Goal: Find specific page/section: Find specific page/section

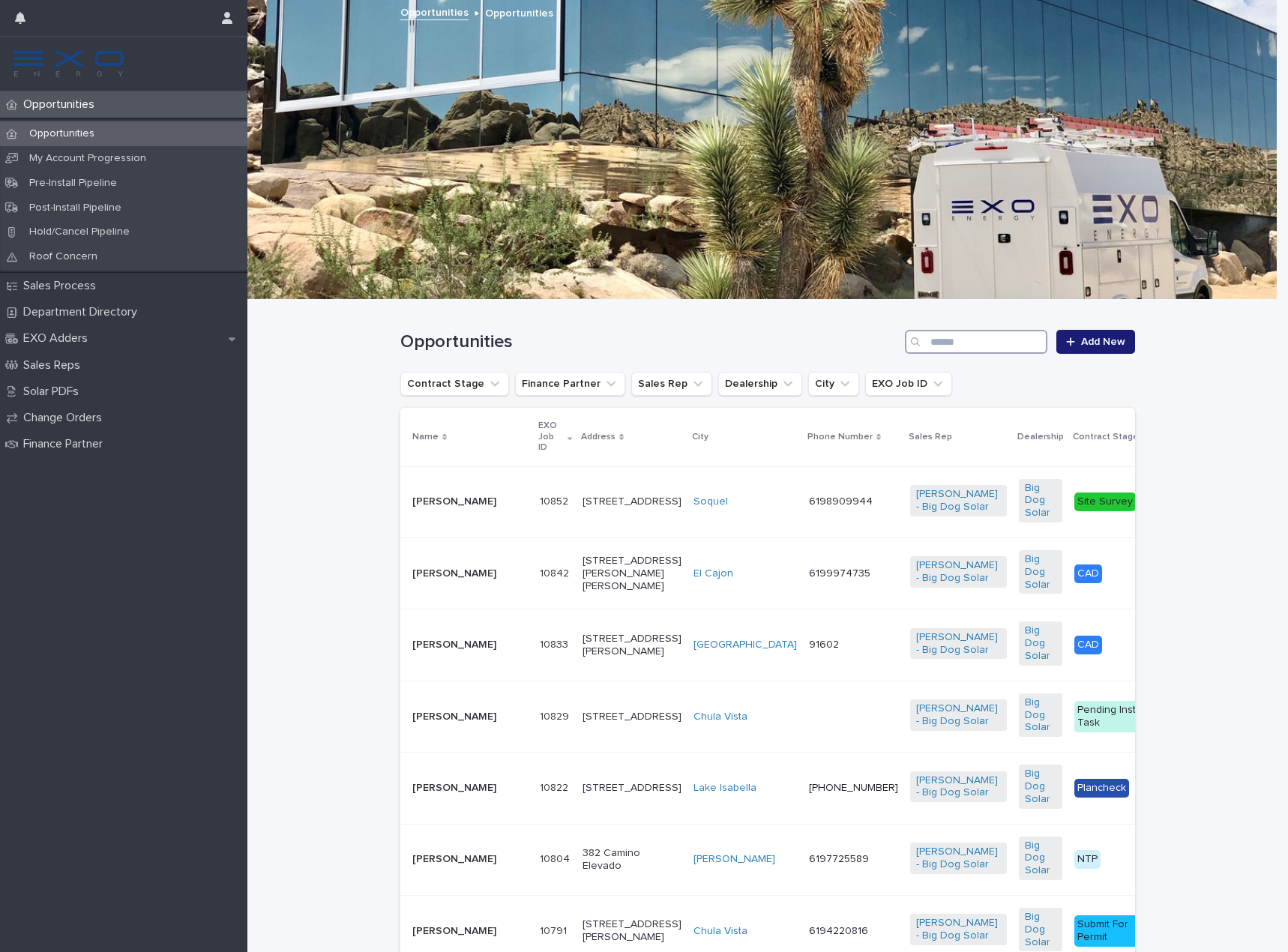
click at [965, 339] on input "Search" at bounding box center [976, 342] width 142 height 24
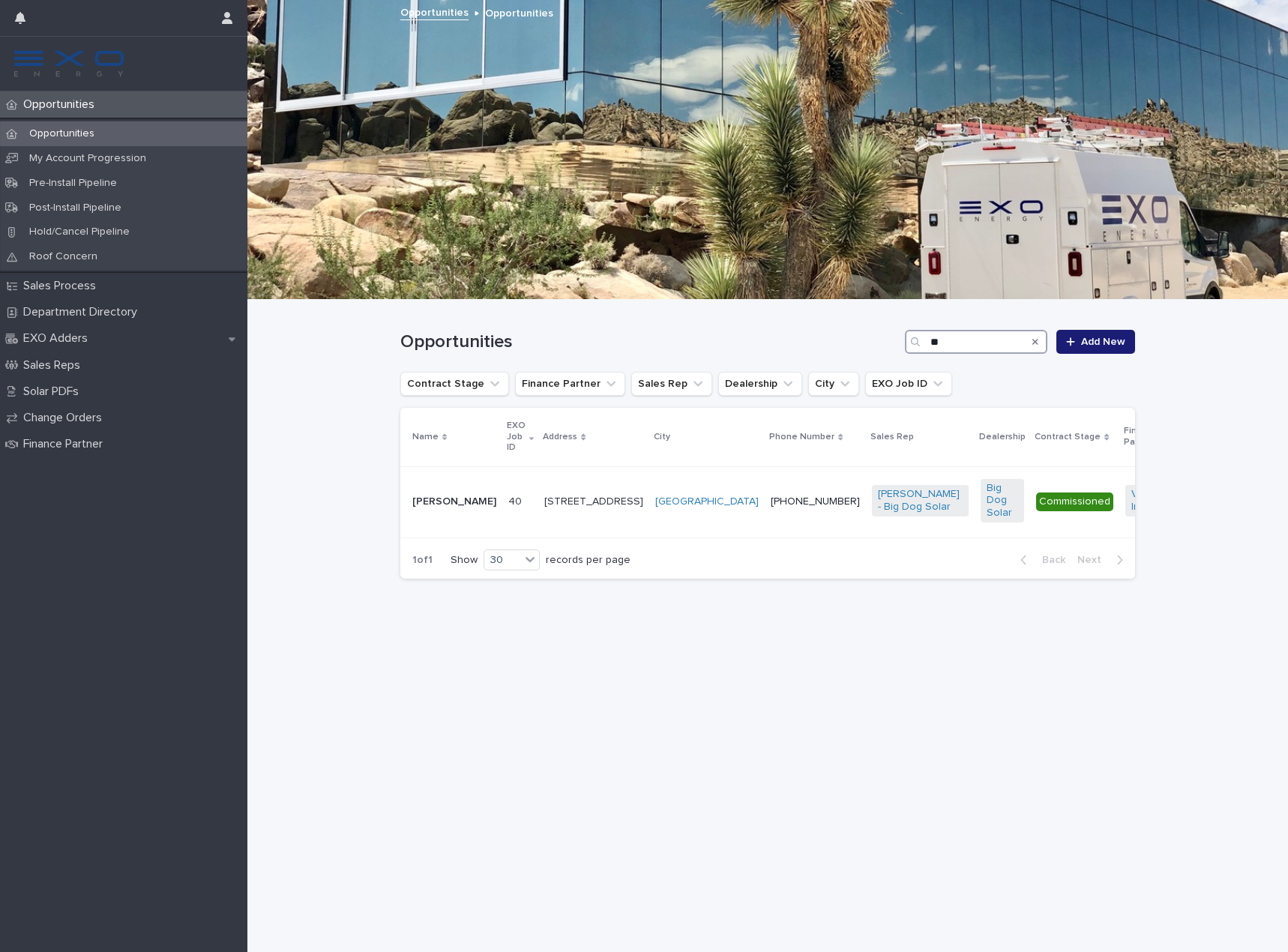
type input "*"
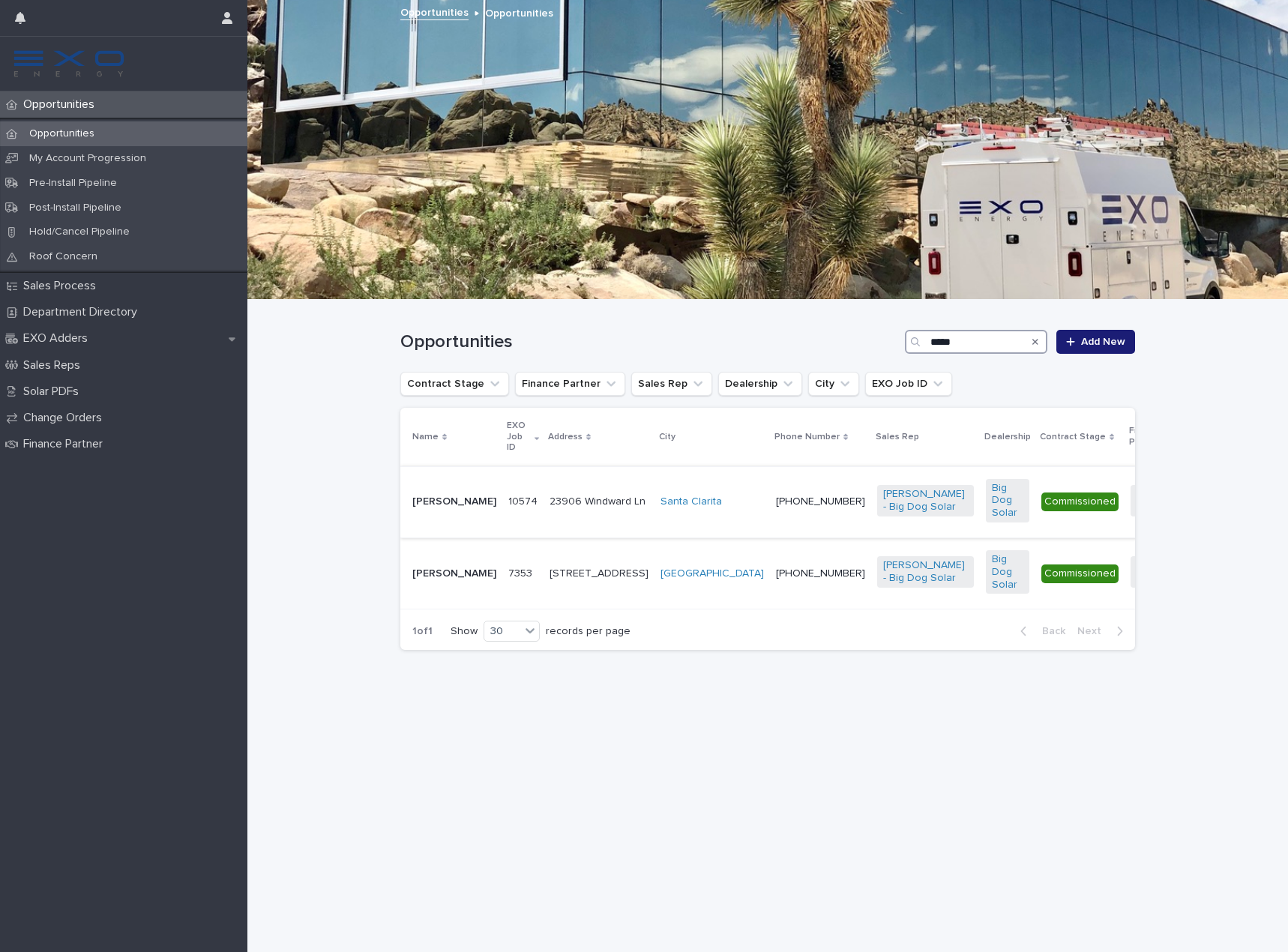
type input "*****"
click at [439, 496] on p "[PERSON_NAME]" at bounding box center [454, 502] width 84 height 13
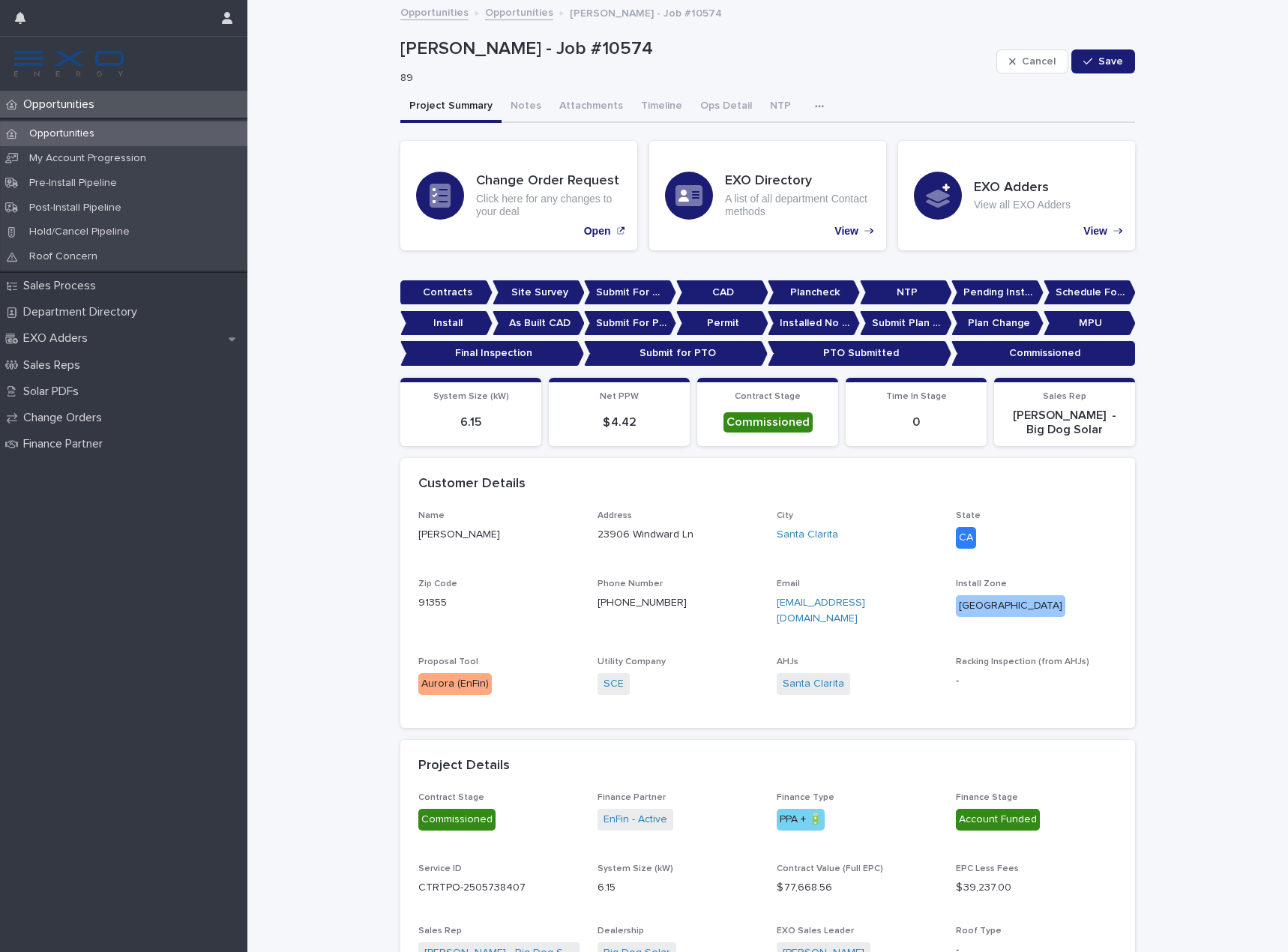
click at [453, 531] on p "[PERSON_NAME]" at bounding box center [499, 535] width 161 height 16
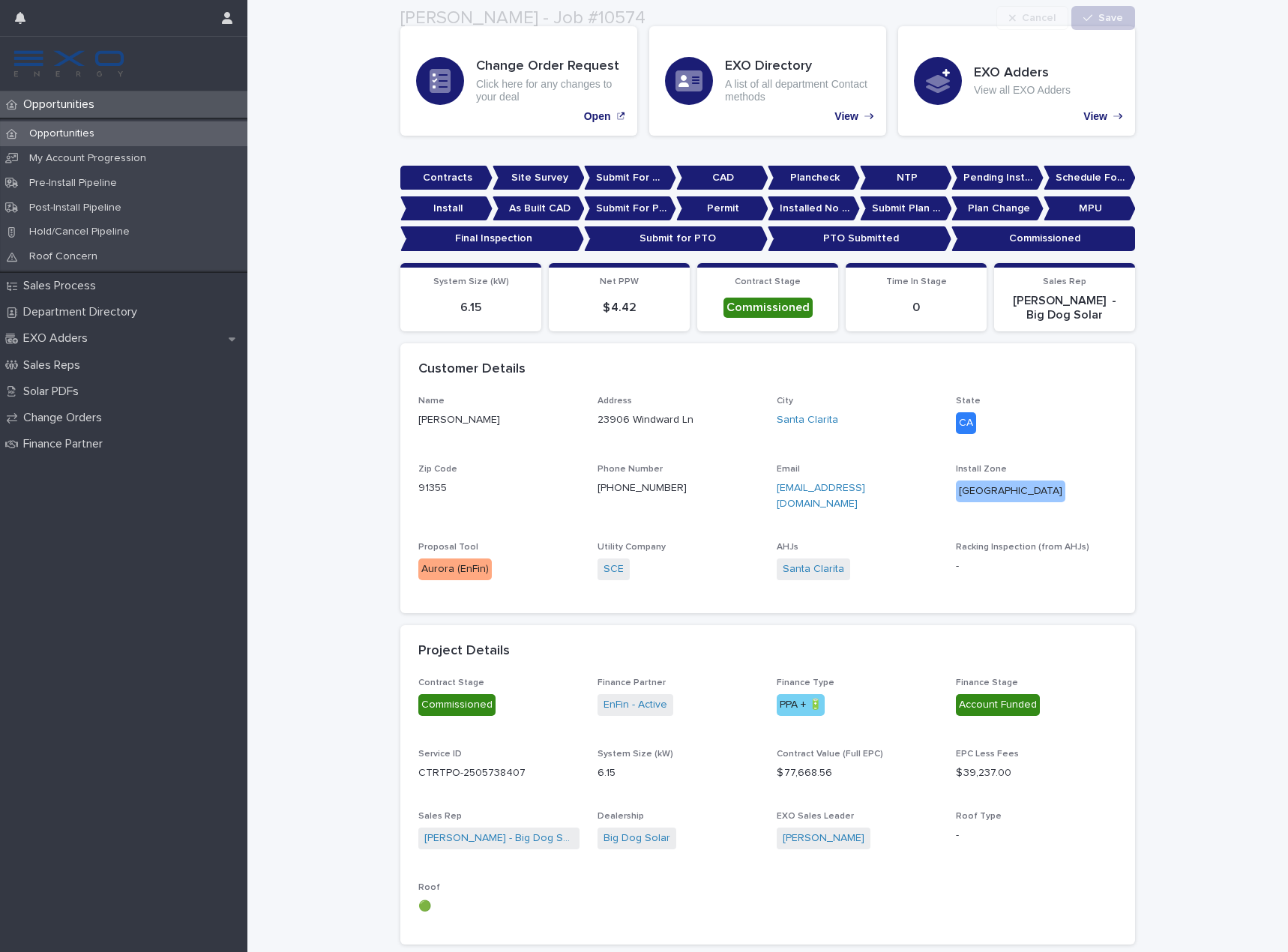
scroll to position [150, 0]
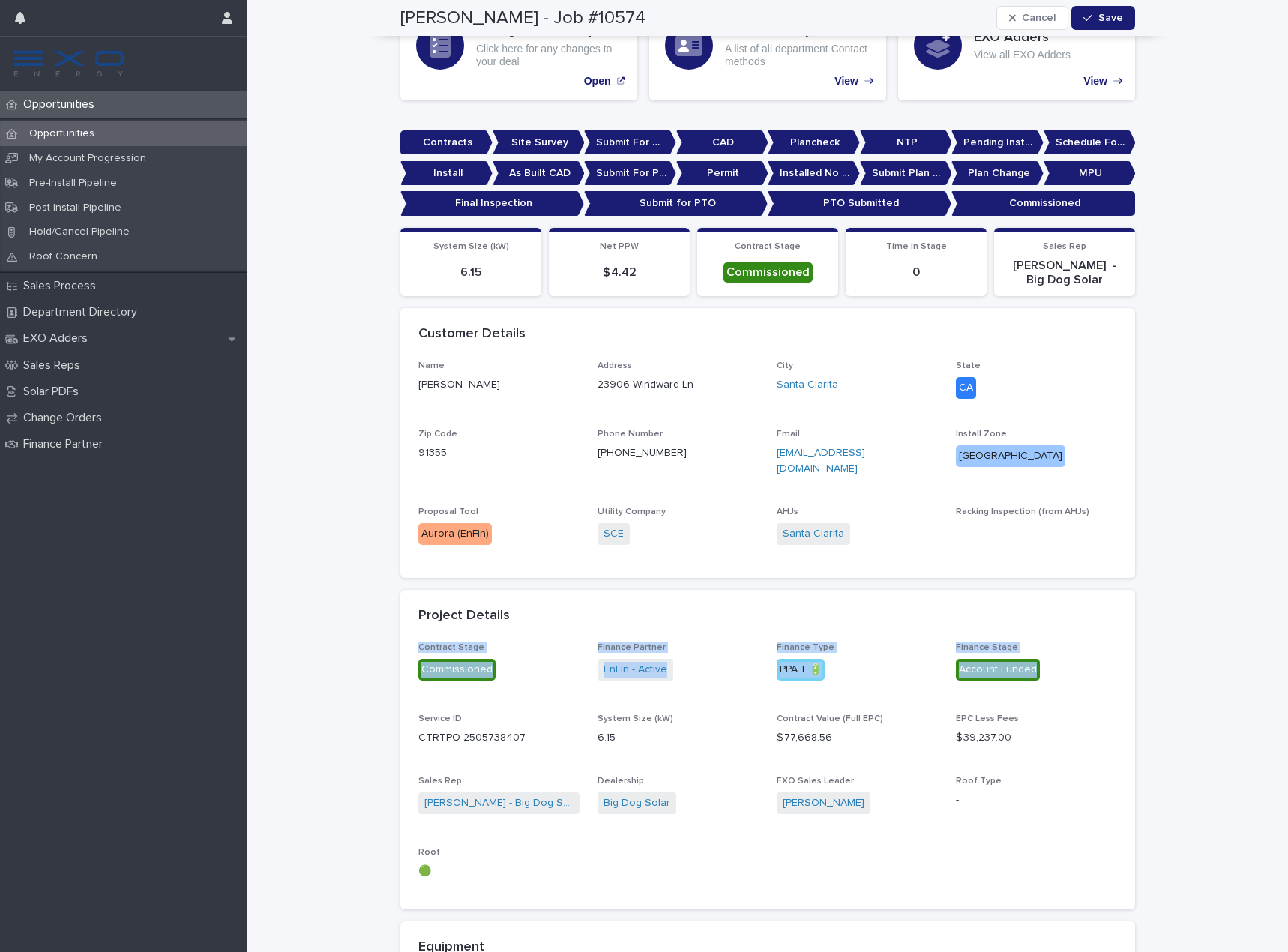
drag, startPoint x: 935, startPoint y: 622, endPoint x: 1048, endPoint y: 673, distance: 124.0
click at [1048, 673] on section "Project Details Contract Stage Commissioned Finance Partner EnFin - Active Fina…" at bounding box center [768, 749] width 735 height 319
click at [1069, 660] on p "Account Funded" at bounding box center [1037, 670] width 161 height 22
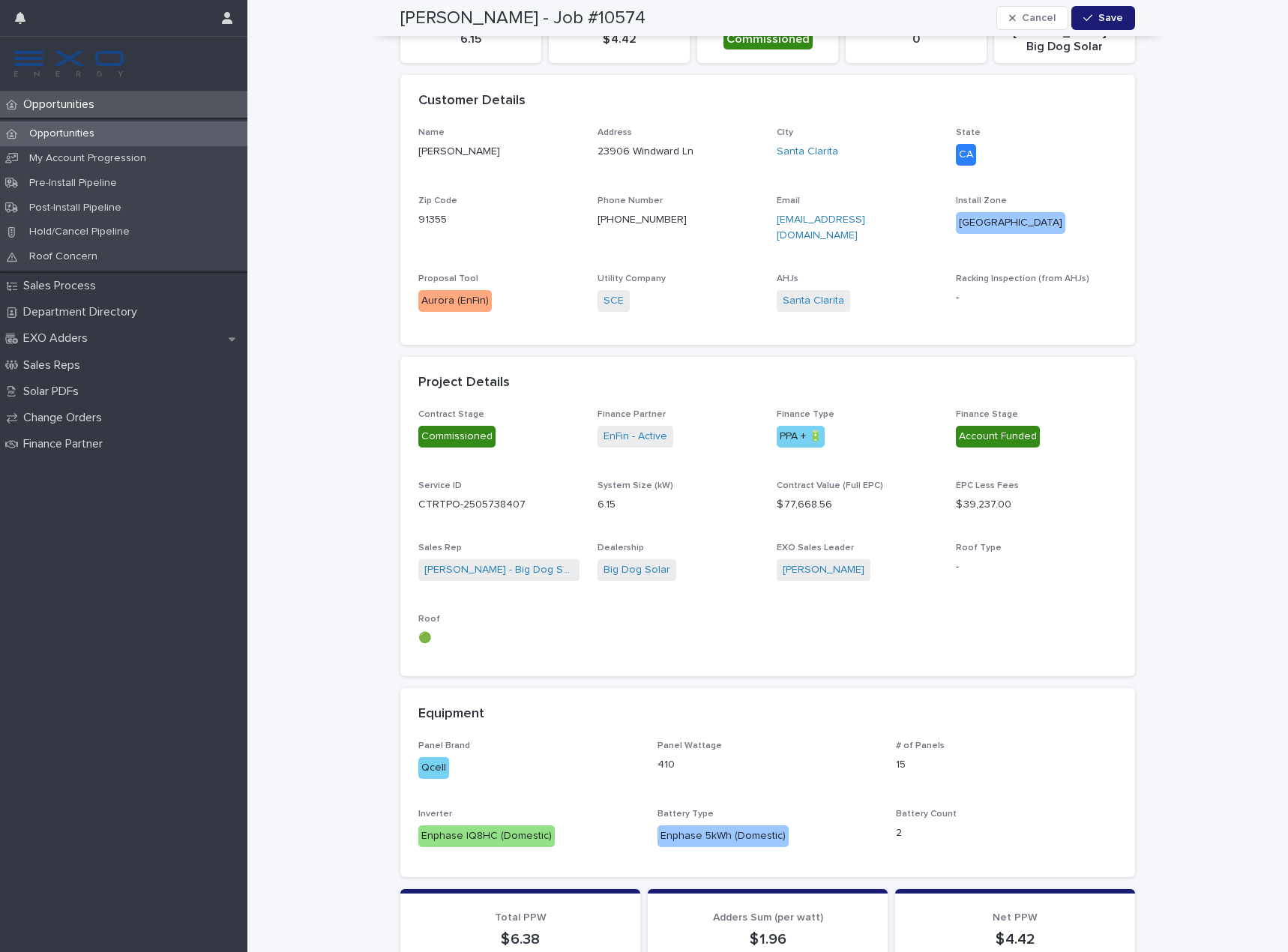
scroll to position [375, 0]
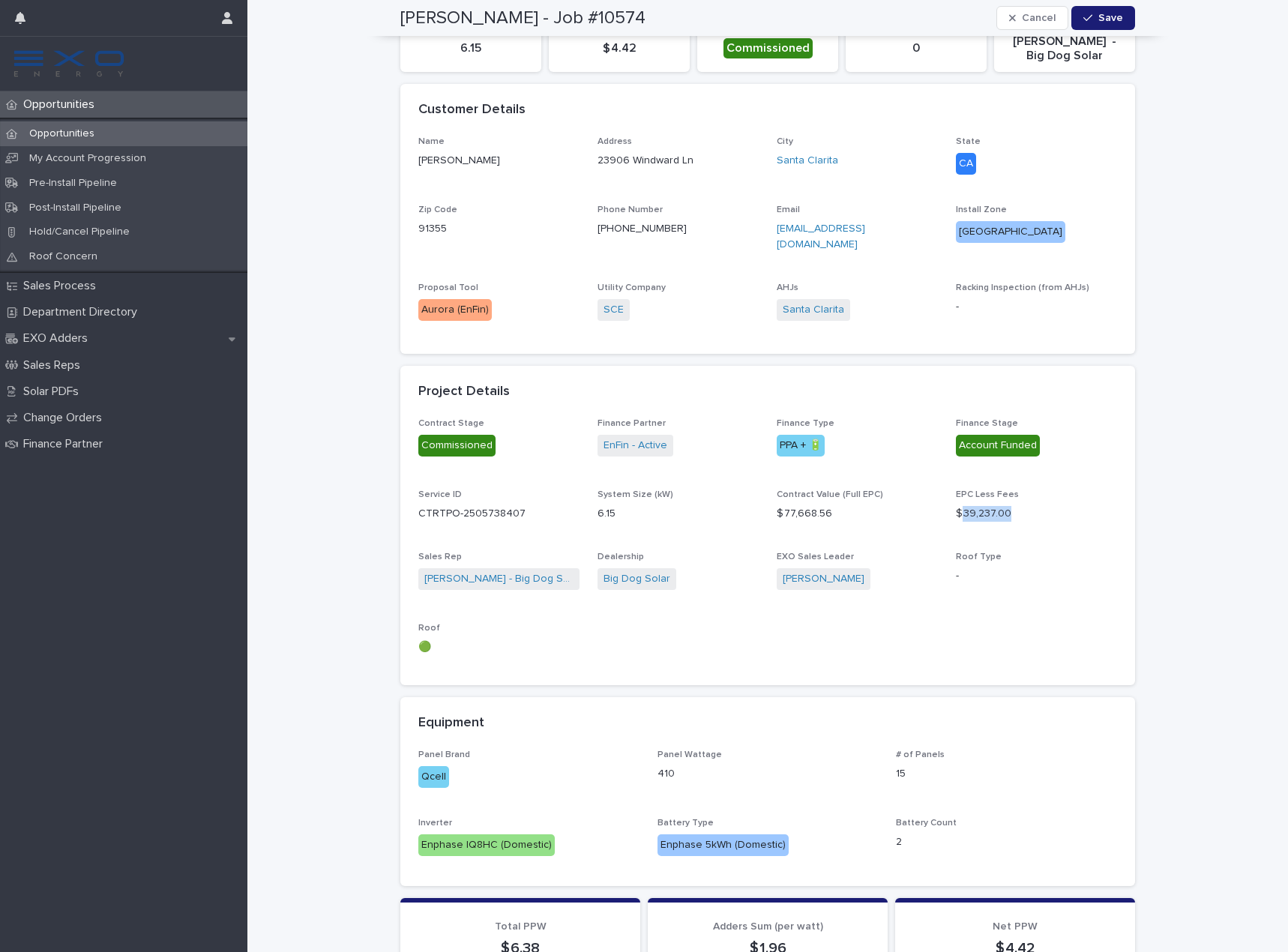
drag, startPoint x: 1009, startPoint y: 503, endPoint x: 955, endPoint y: 510, distance: 54.5
click at [956, 510] on p "$ 39,237.00" at bounding box center [1037, 514] width 161 height 16
click at [1043, 537] on div "Contract Stage Commissioned Finance Partner EnFin - Active Finance Type PPA + 🔋…" at bounding box center [768, 543] width 699 height 250
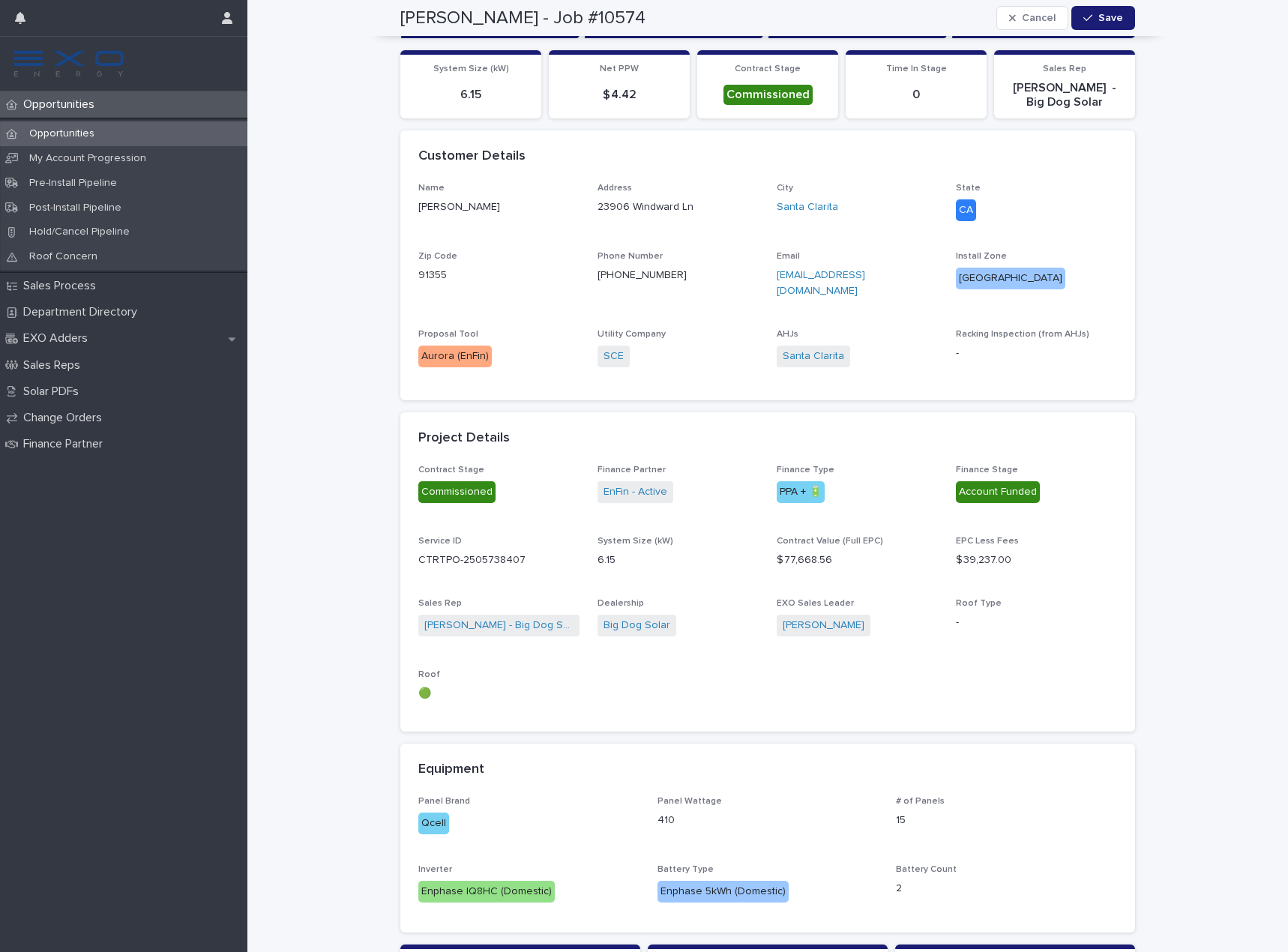
scroll to position [225, 0]
